Goal: Information Seeking & Learning: Learn about a topic

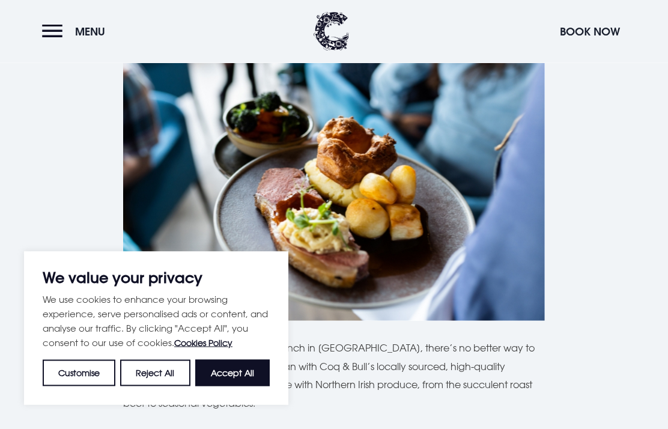
scroll to position [554, 0]
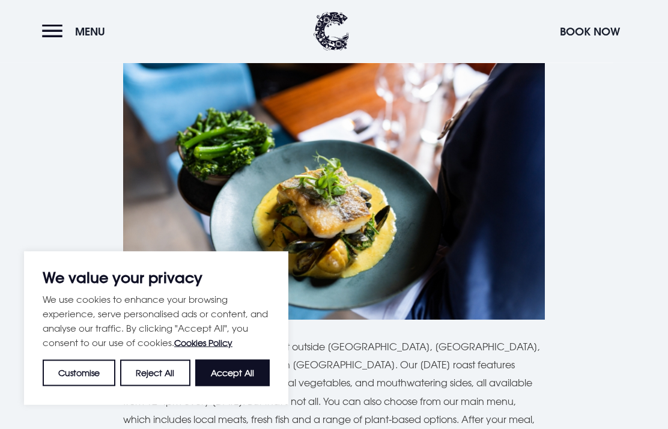
scroll to position [3289, 0]
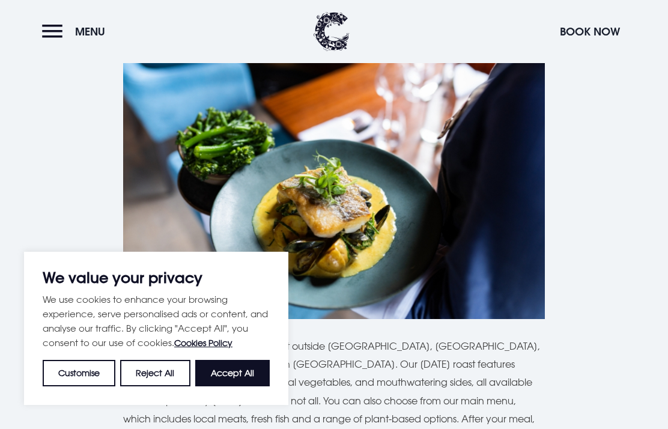
click at [249, 386] on button "Accept All" at bounding box center [232, 373] width 74 height 26
checkbox input "true"
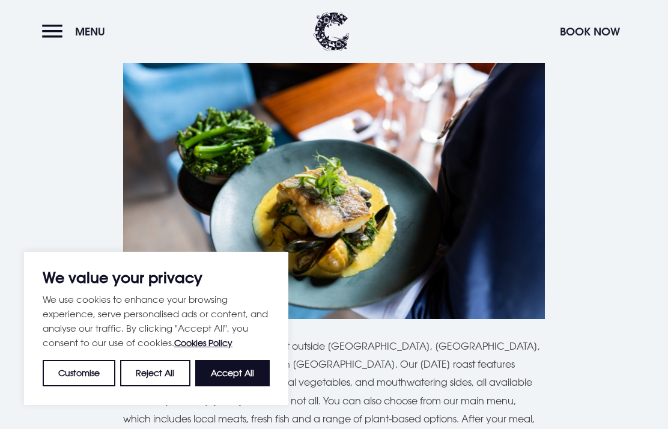
checkbox input "true"
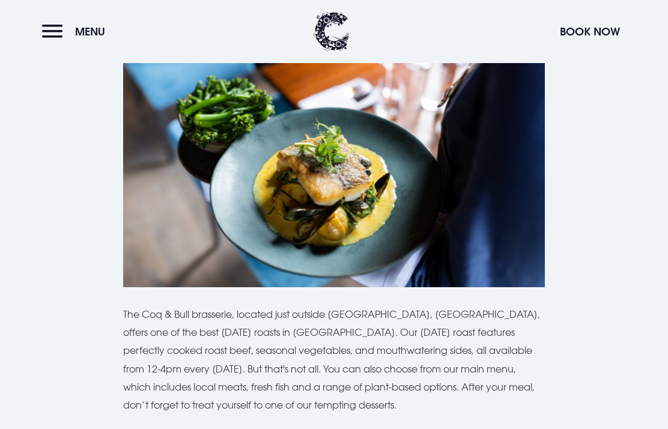
scroll to position [3320, 0]
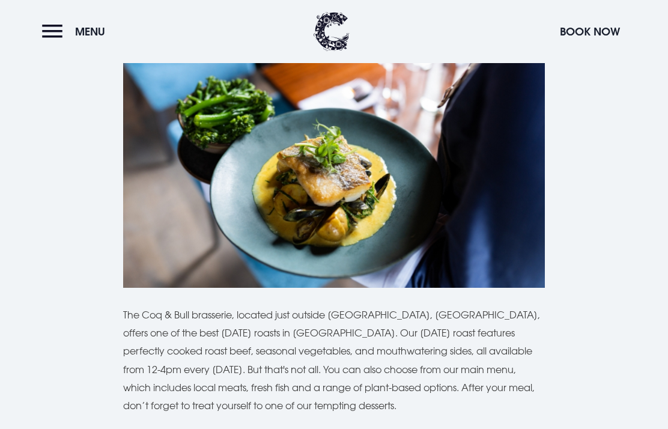
click at [388, 187] on img at bounding box center [333, 147] width 421 height 281
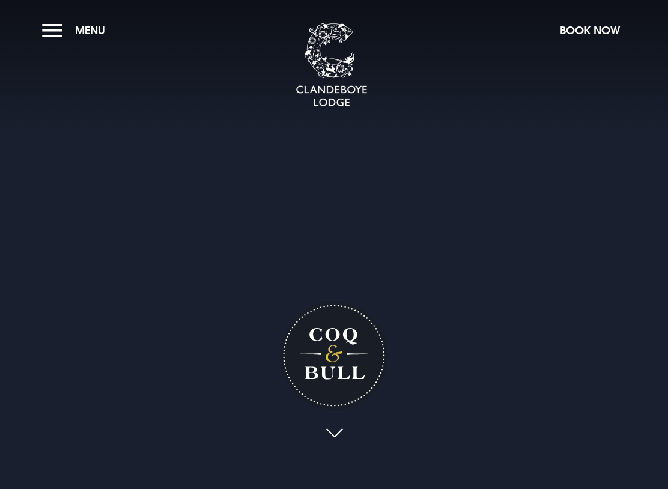
checkbox input "true"
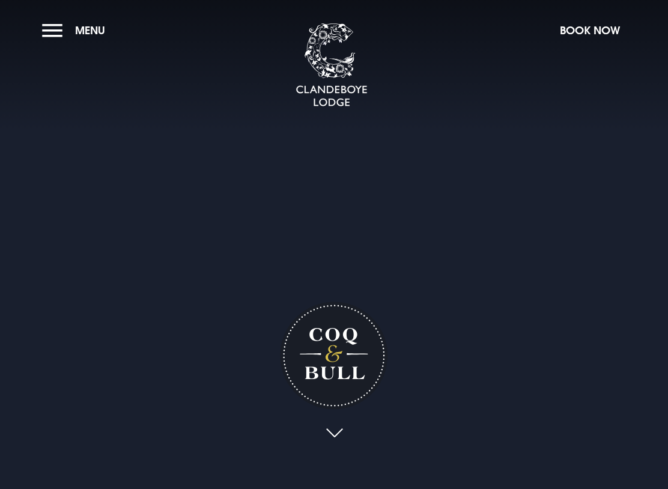
click at [563, 148] on video "Your browser does not support the video tag." at bounding box center [334, 244] width 978 height 489
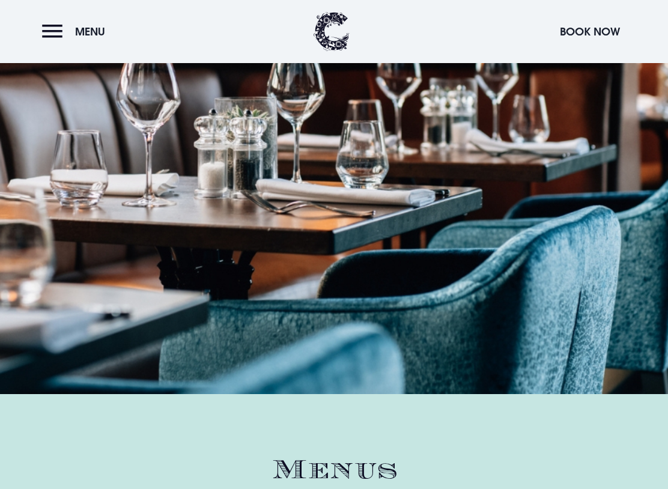
scroll to position [1307, 0]
